Goal: Task Accomplishment & Management: Use online tool/utility

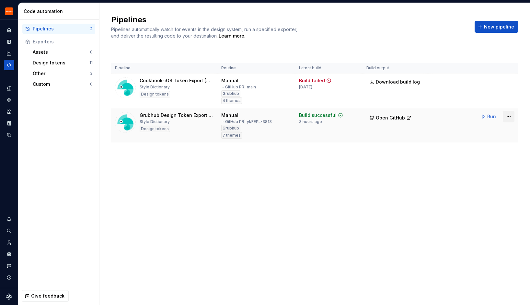
click at [507, 119] on html "Grubhub Design System Y Dataset Grubhub Code automation Pipelines 2 Exporters A…" at bounding box center [265, 152] width 530 height 305
click at [487, 131] on div "Edit pipeline" at bounding box center [500, 130] width 55 height 6
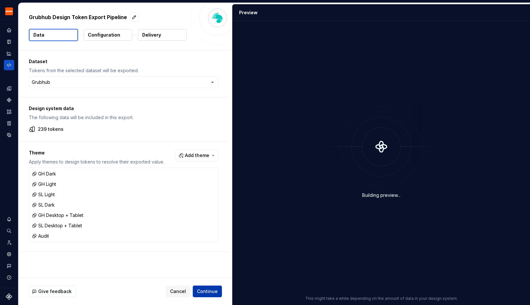
click at [207, 290] on span "Continue" at bounding box center [207, 291] width 21 height 6
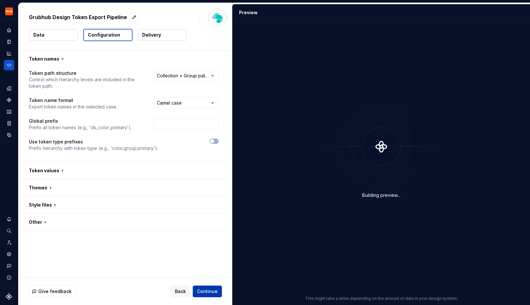
click at [206, 290] on span "Continue" at bounding box center [207, 291] width 21 height 6
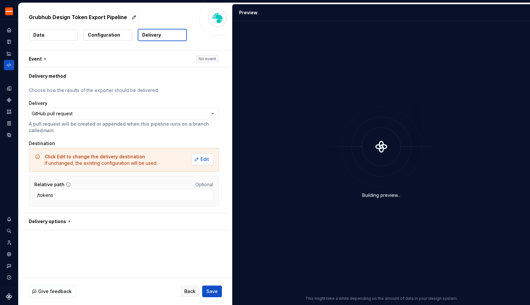
click at [207, 156] on button "Edit" at bounding box center [202, 160] width 22 height 12
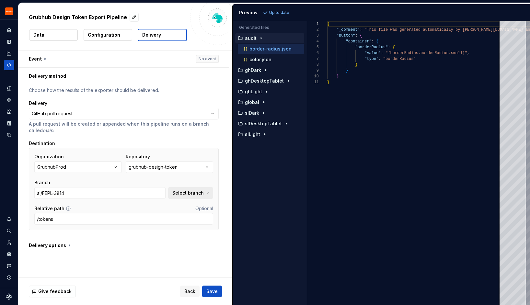
click at [193, 195] on span "Select branch" at bounding box center [187, 193] width 31 height 6
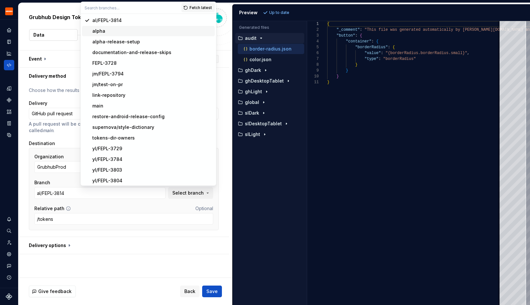
click at [132, 35] on span "alpha" at bounding box center [148, 31] width 133 height 10
type input "alpha"
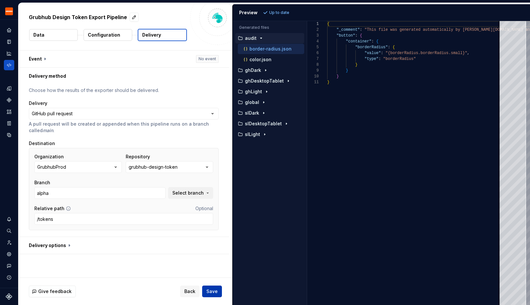
click at [208, 286] on button "Save" at bounding box center [212, 292] width 20 height 12
